Goal: Task Accomplishment & Management: Manage account settings

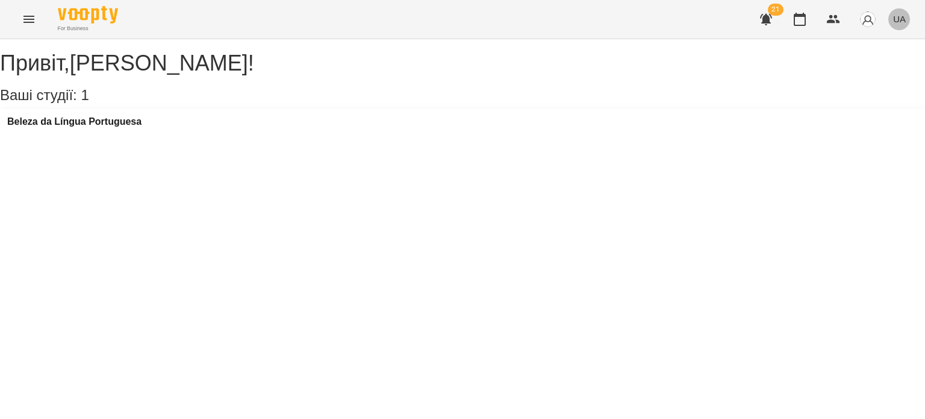
click at [899, 28] on button "UA" at bounding box center [900, 19] width 22 height 22
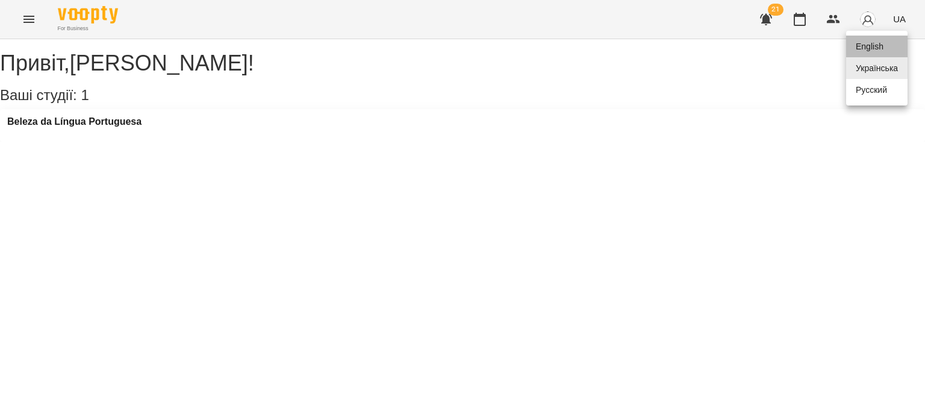
click at [871, 48] on div "English" at bounding box center [876, 47] width 61 height 22
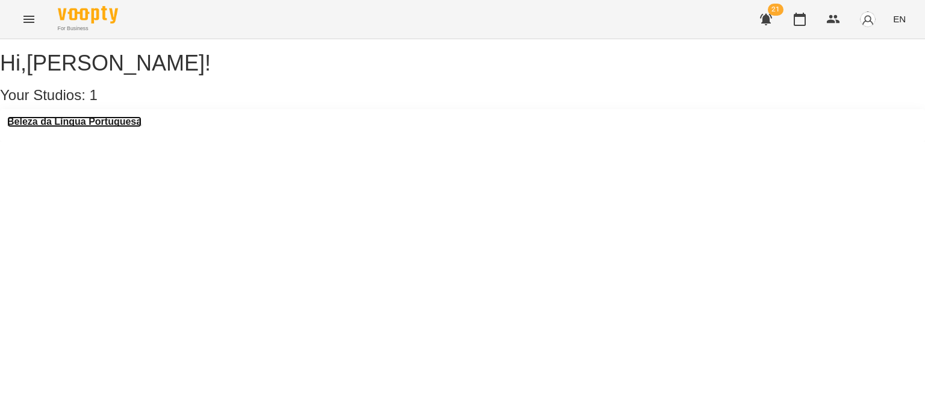
click at [111, 127] on h3 "Beleza da Língua Portuguesa" at bounding box center [74, 121] width 134 height 11
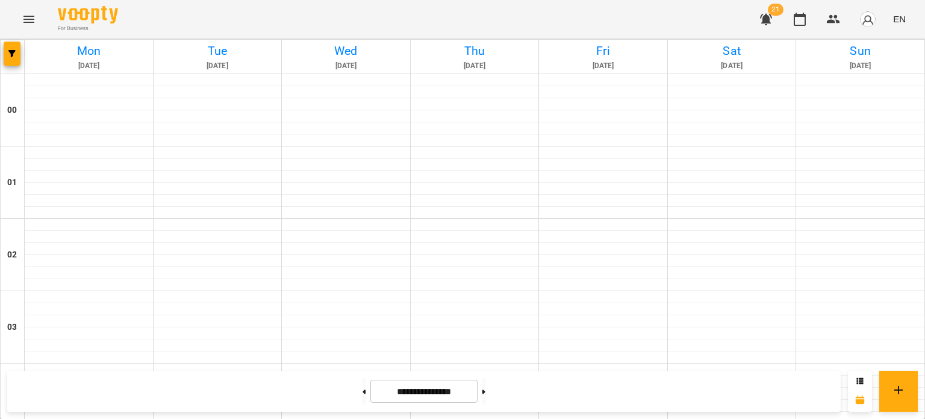
scroll to position [1164, 0]
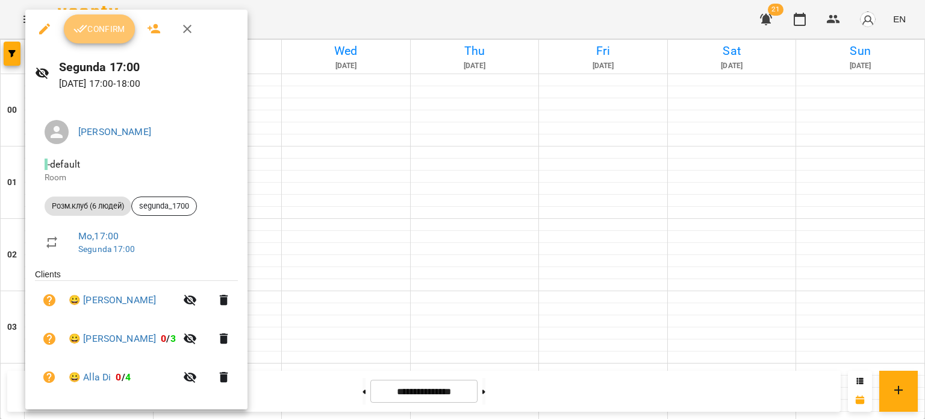
click at [111, 36] on button "Confirm" at bounding box center [99, 28] width 71 height 29
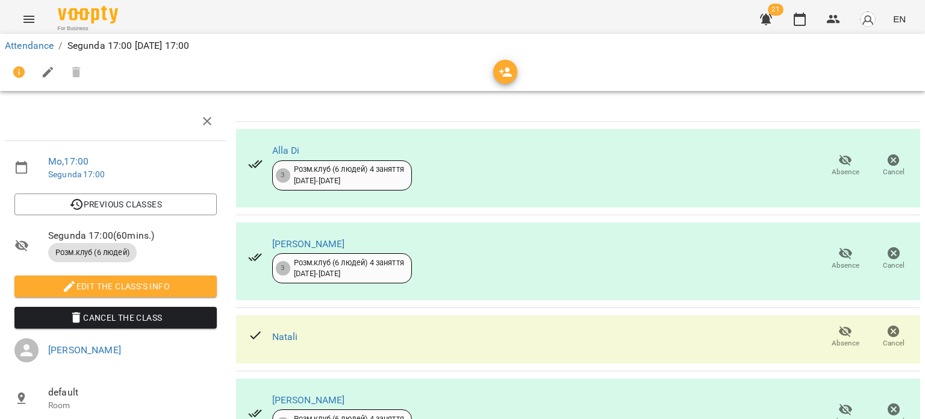
scroll to position [70, 0]
click at [839, 246] on icon "button" at bounding box center [846, 253] width 14 height 14
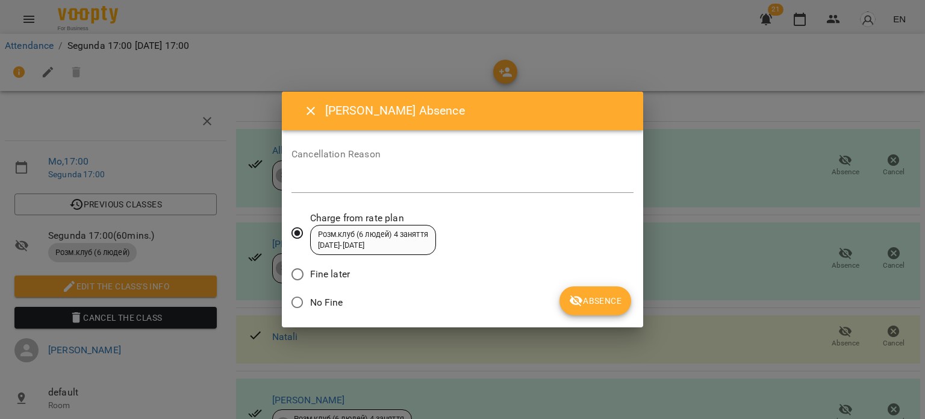
click at [324, 273] on span "Fine later" at bounding box center [330, 274] width 40 height 14
click at [603, 301] on span "Absence" at bounding box center [595, 300] width 52 height 14
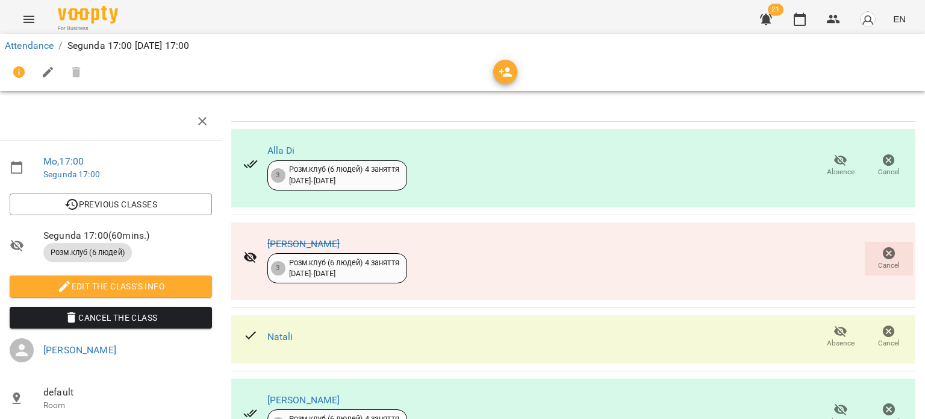
scroll to position [187, 5]
click at [834, 402] on icon "button" at bounding box center [841, 409] width 14 height 14
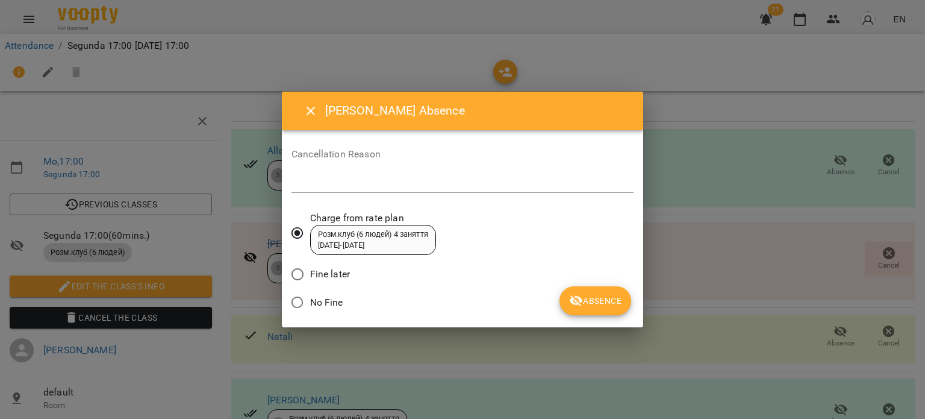
click at [311, 277] on span "Fine later" at bounding box center [330, 274] width 40 height 14
click at [590, 305] on span "Absence" at bounding box center [595, 300] width 52 height 14
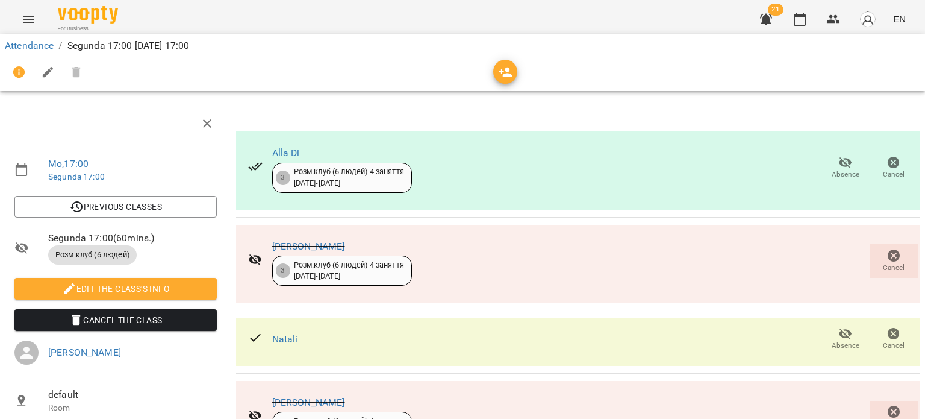
scroll to position [0, 0]
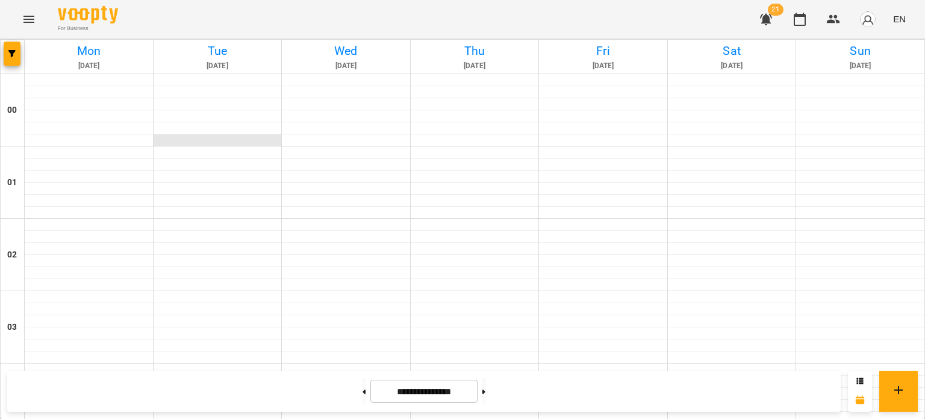
scroll to position [1207, 0]
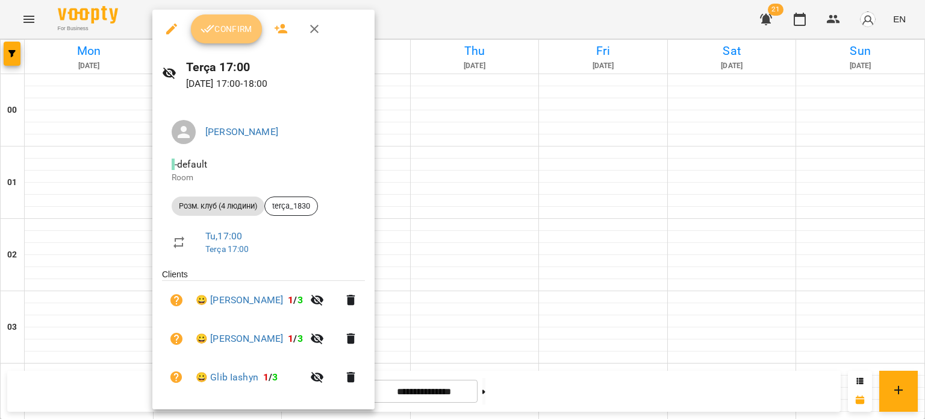
click at [240, 28] on span "Confirm" at bounding box center [227, 29] width 52 height 14
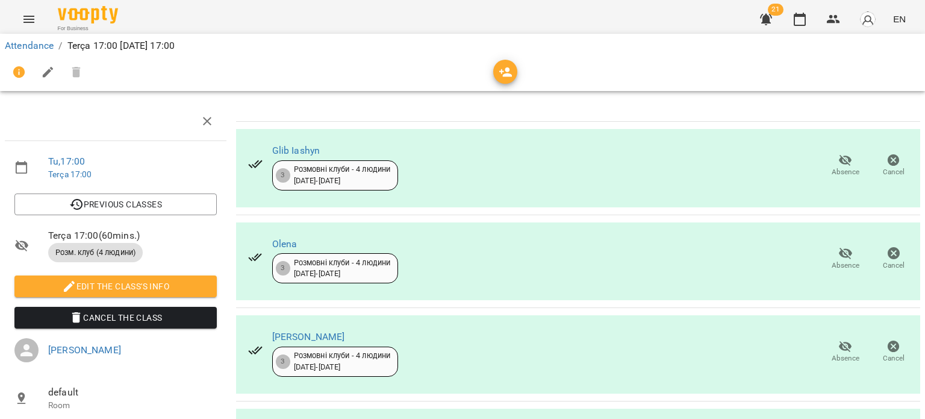
scroll to position [115, 0]
click at [839, 341] on icon "button" at bounding box center [845, 346] width 13 height 11
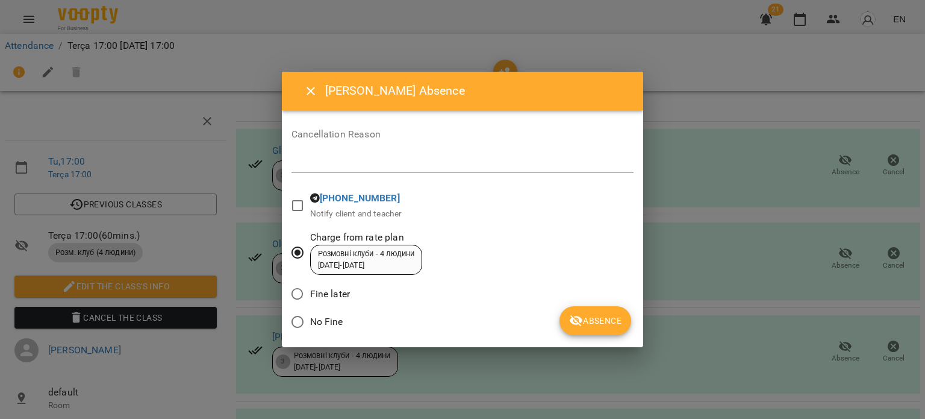
click at [320, 290] on span "Fine later" at bounding box center [330, 294] width 40 height 14
click at [607, 323] on span "Absence" at bounding box center [595, 320] width 52 height 14
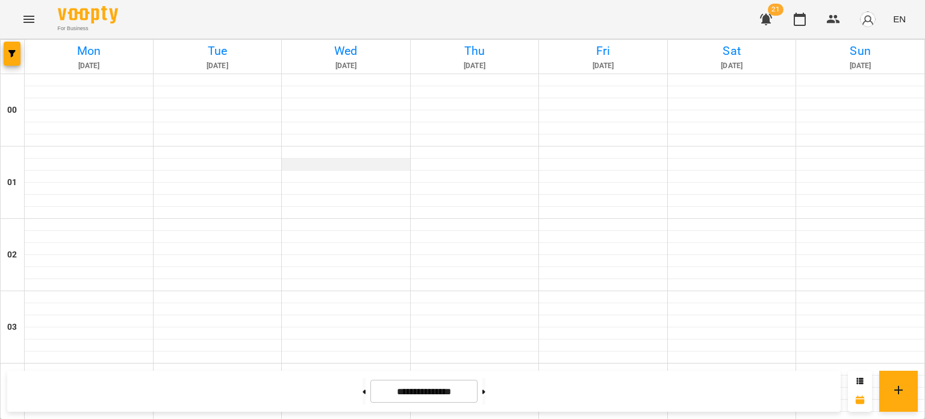
scroll to position [923, 0]
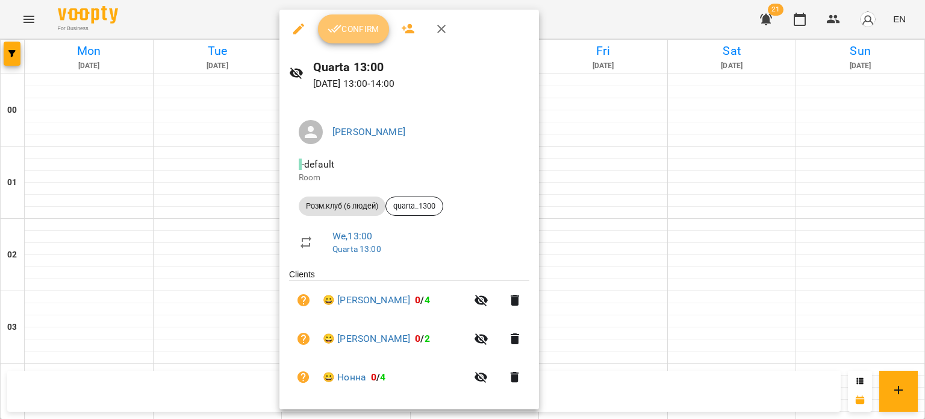
click at [365, 33] on span "Confirm" at bounding box center [354, 29] width 52 height 14
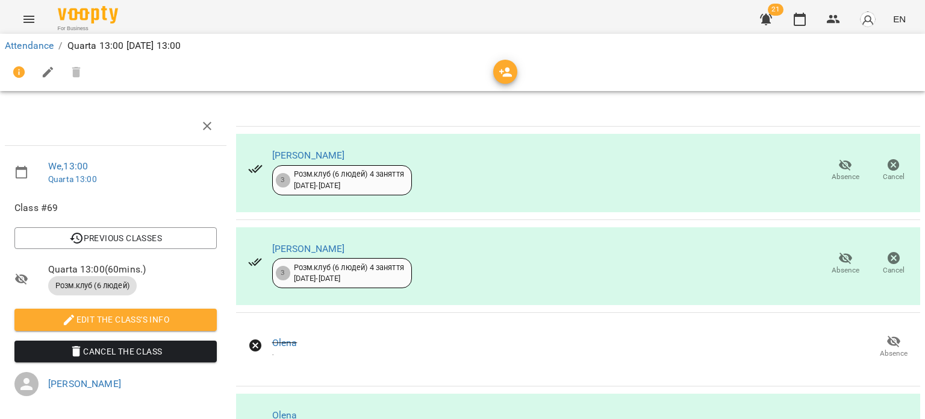
scroll to position [1, 0]
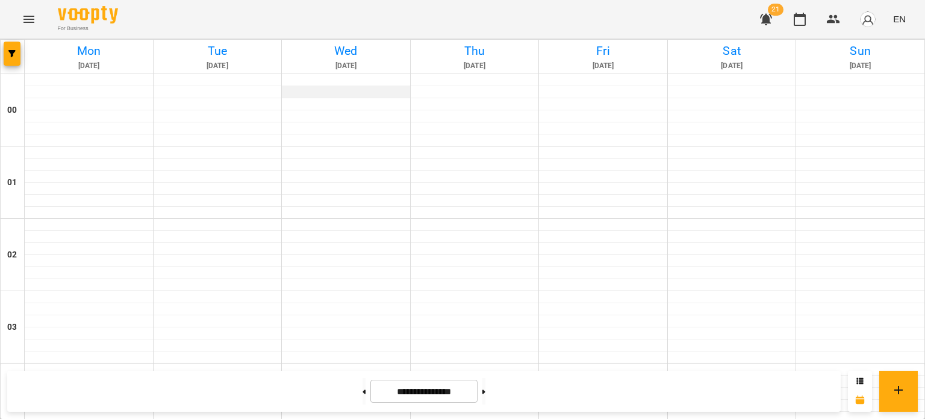
scroll to position [819, 0]
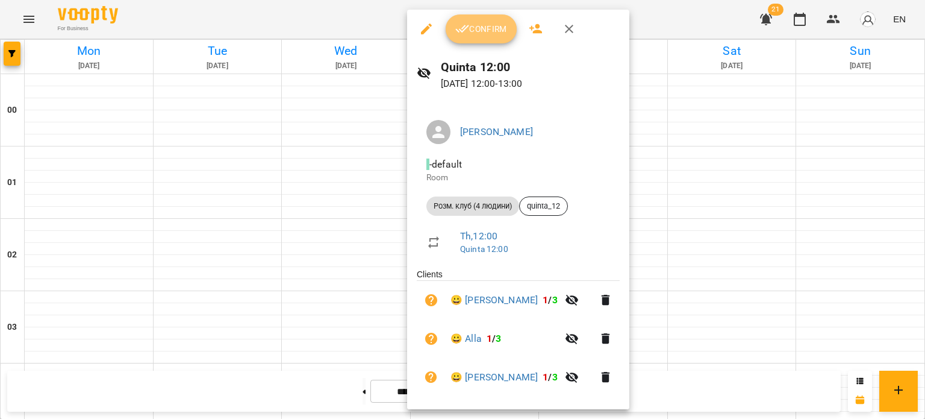
click at [496, 30] on span "Confirm" at bounding box center [481, 29] width 52 height 14
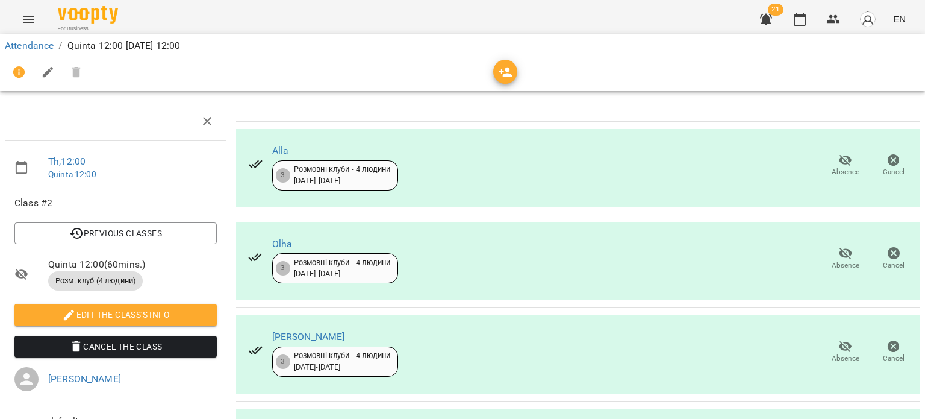
scroll to position [144, 0]
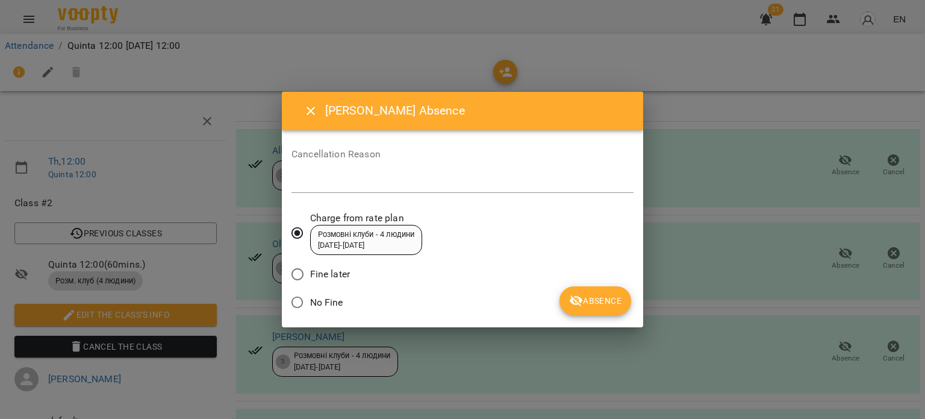
click at [323, 269] on span "Fine later" at bounding box center [330, 274] width 40 height 14
click at [595, 303] on span "Absence" at bounding box center [595, 300] width 52 height 14
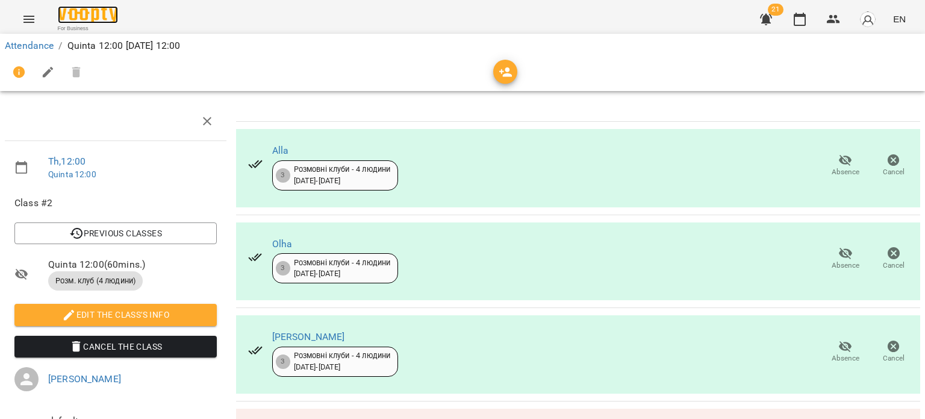
click at [106, 10] on img at bounding box center [88, 14] width 60 height 17
